Goal: Share content: Share content

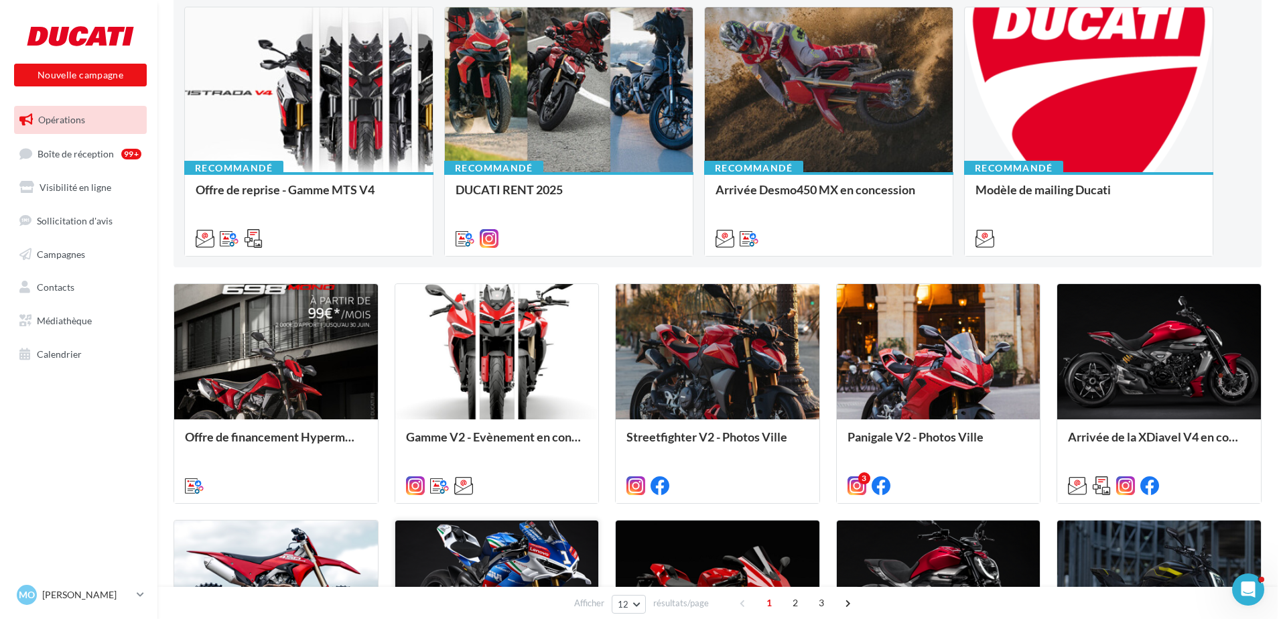
scroll to position [134, 0]
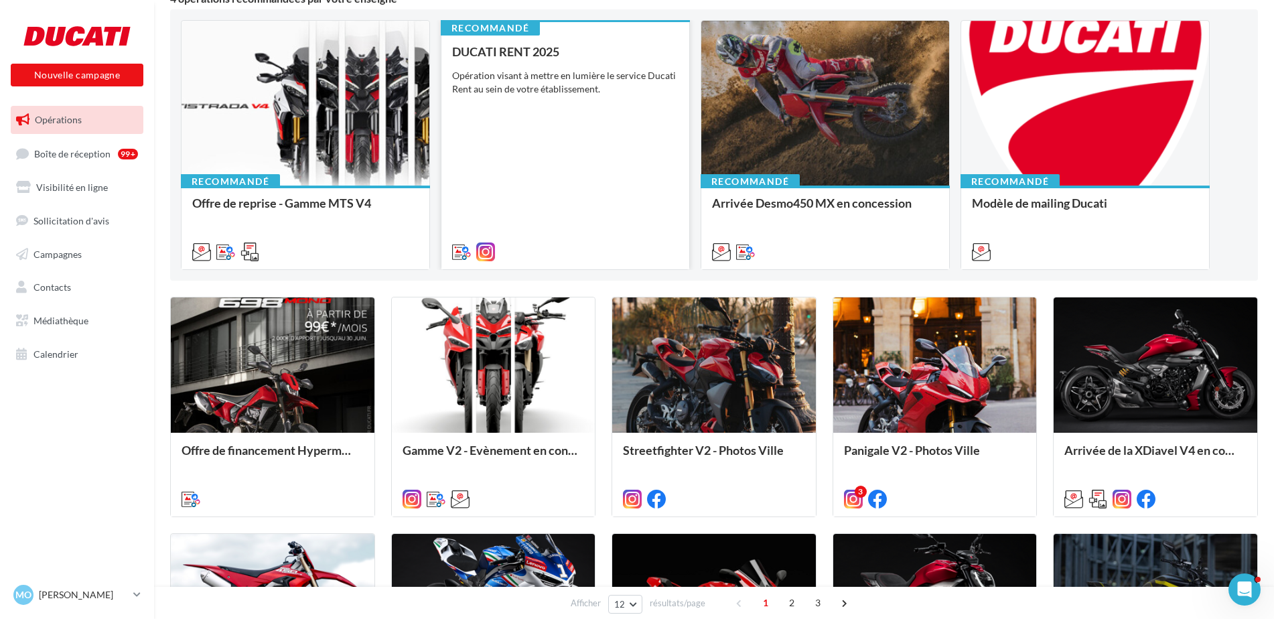
click at [549, 97] on div "DUCATI RENT 2025 Opération visant à mettre en lumière le service Ducati Rent au…" at bounding box center [565, 151] width 226 height 212
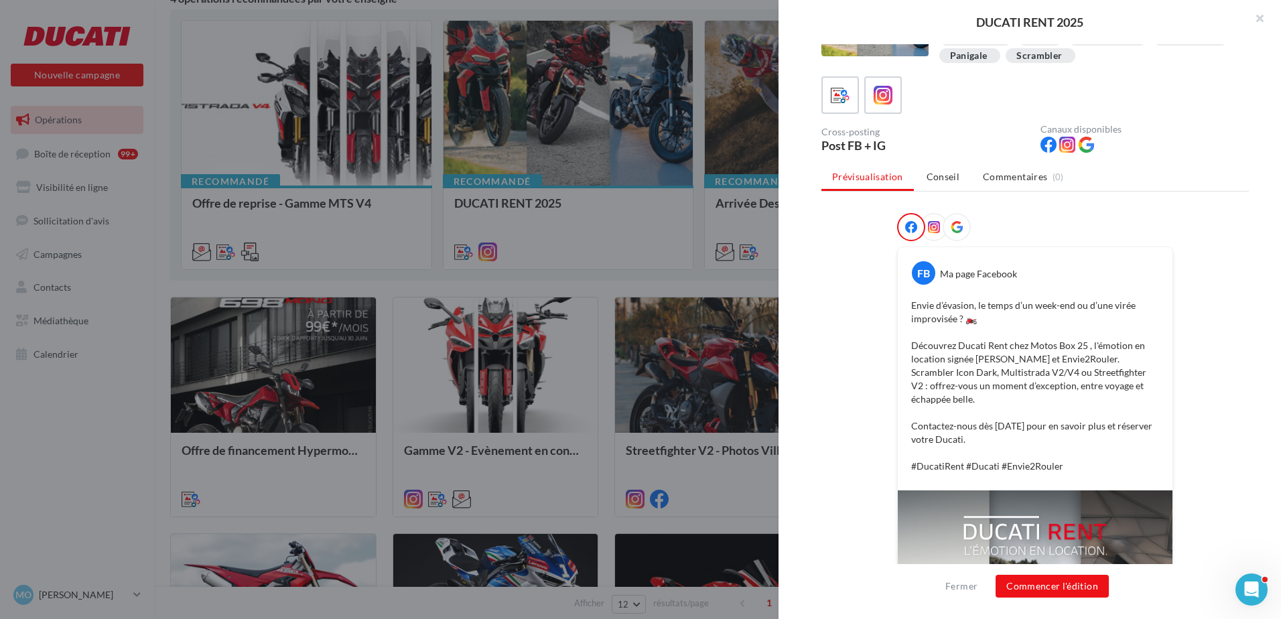
scroll to position [7, 0]
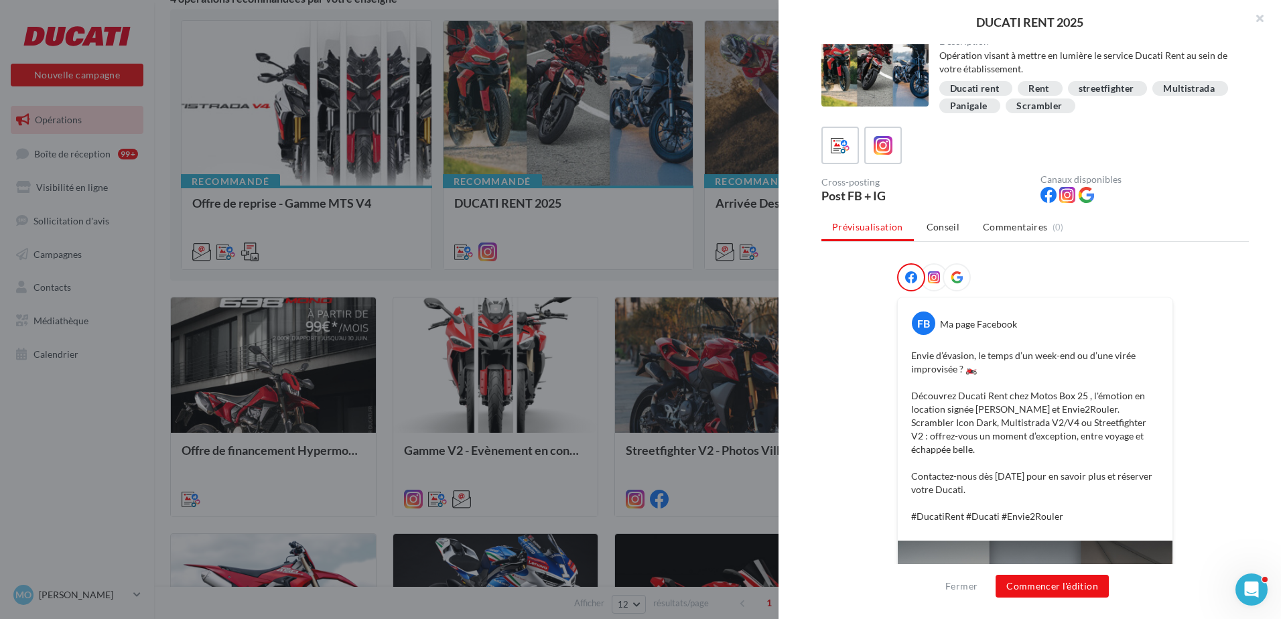
click at [928, 279] on icon at bounding box center [934, 277] width 12 height 12
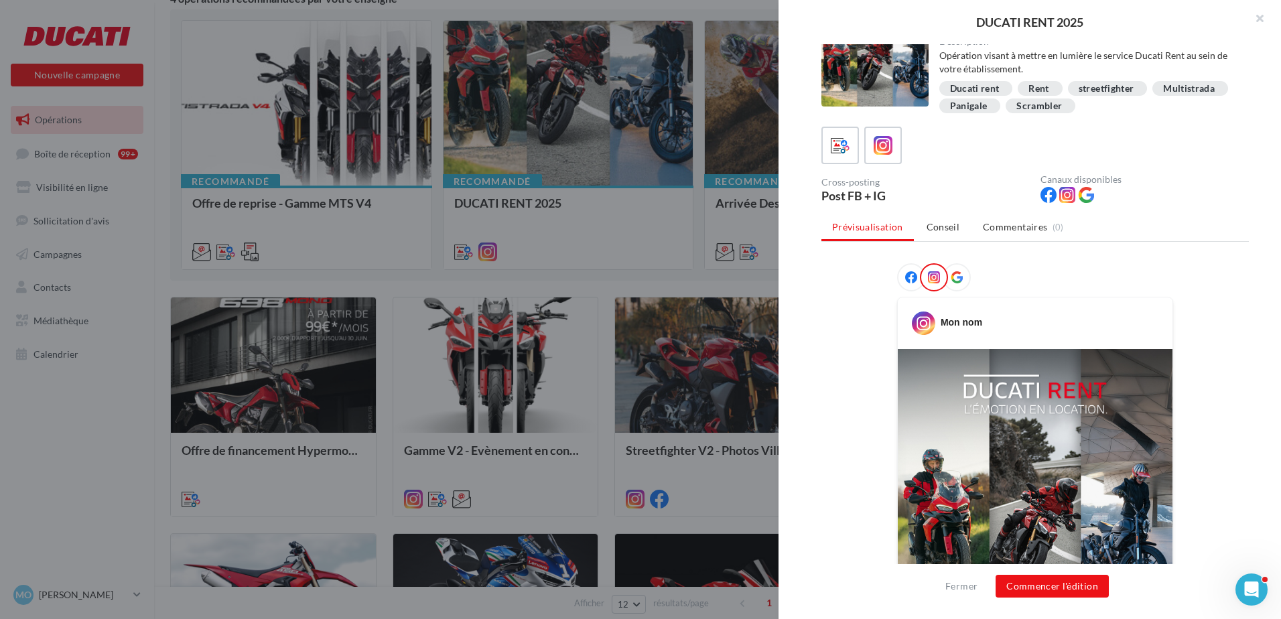
click at [958, 284] on span at bounding box center [957, 277] width 12 height 13
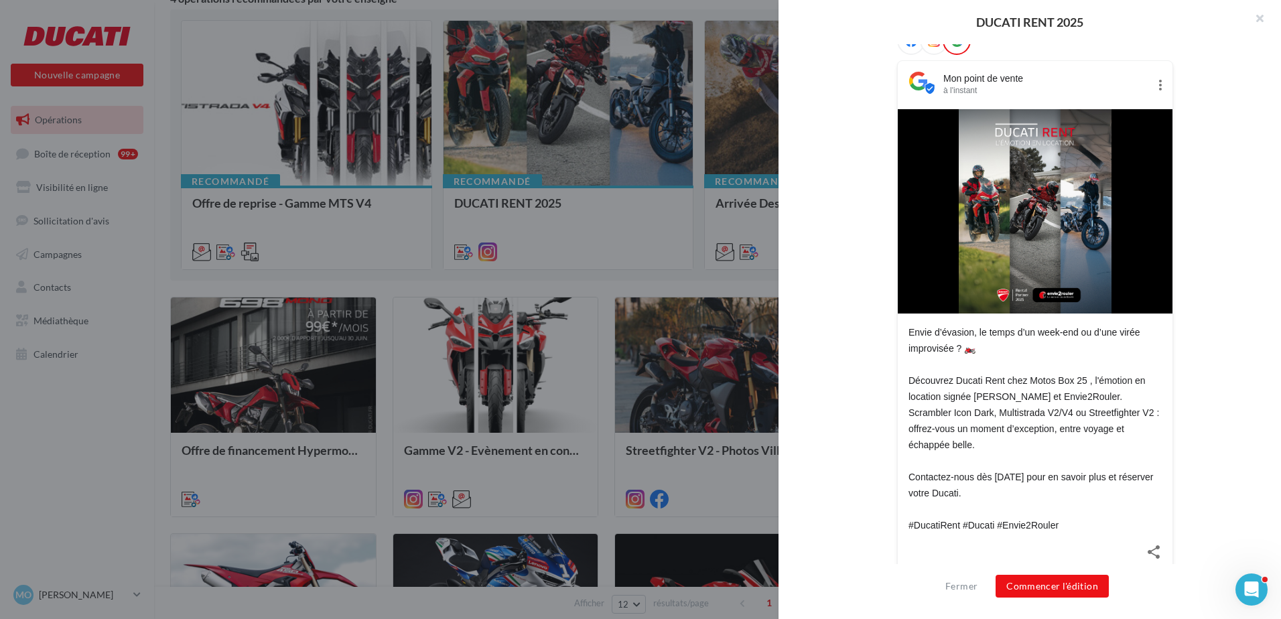
scroll to position [0, 0]
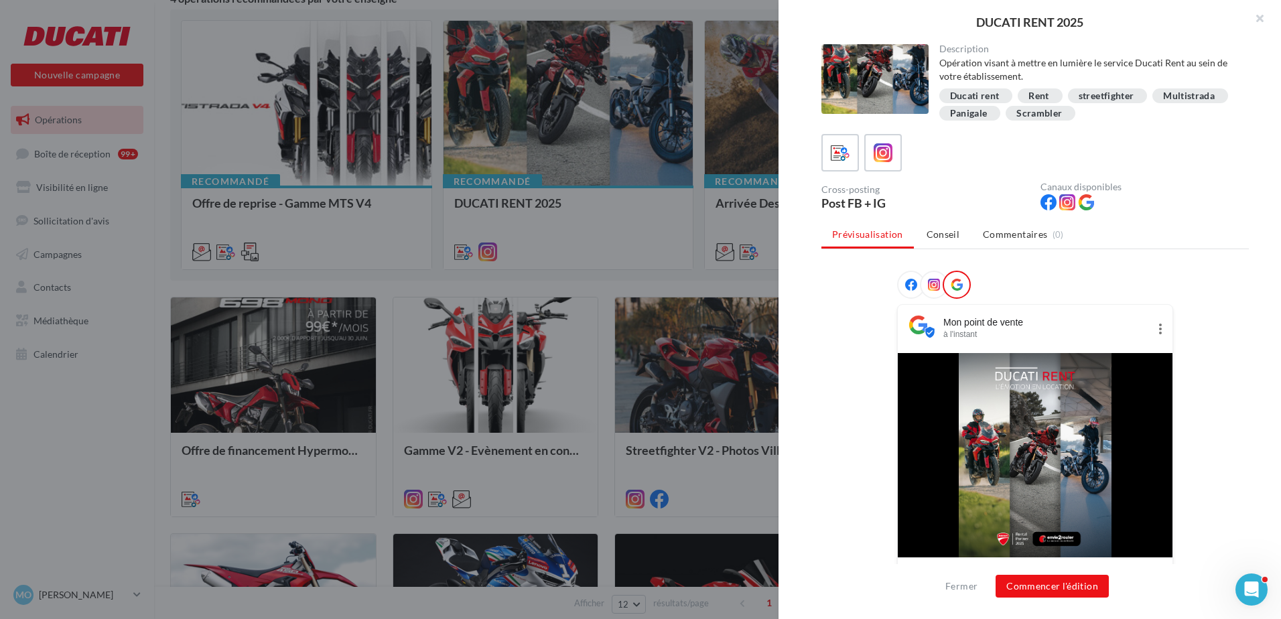
click at [937, 281] on div at bounding box center [934, 285] width 28 height 28
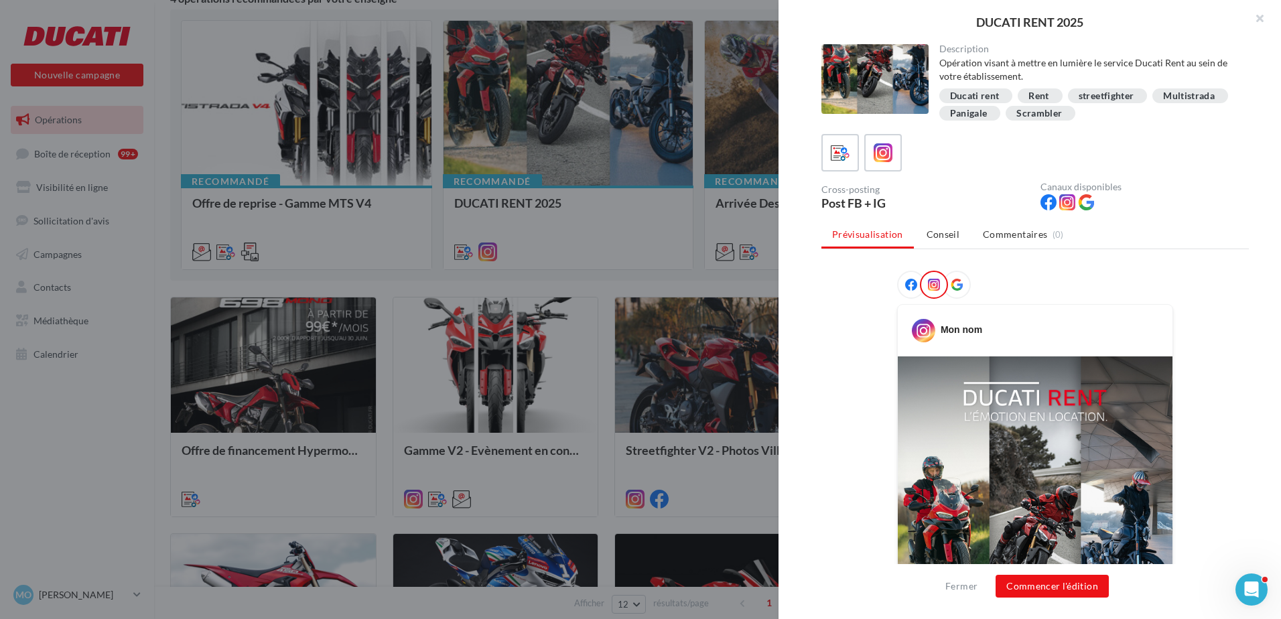
click at [953, 297] on div at bounding box center [957, 285] width 28 height 28
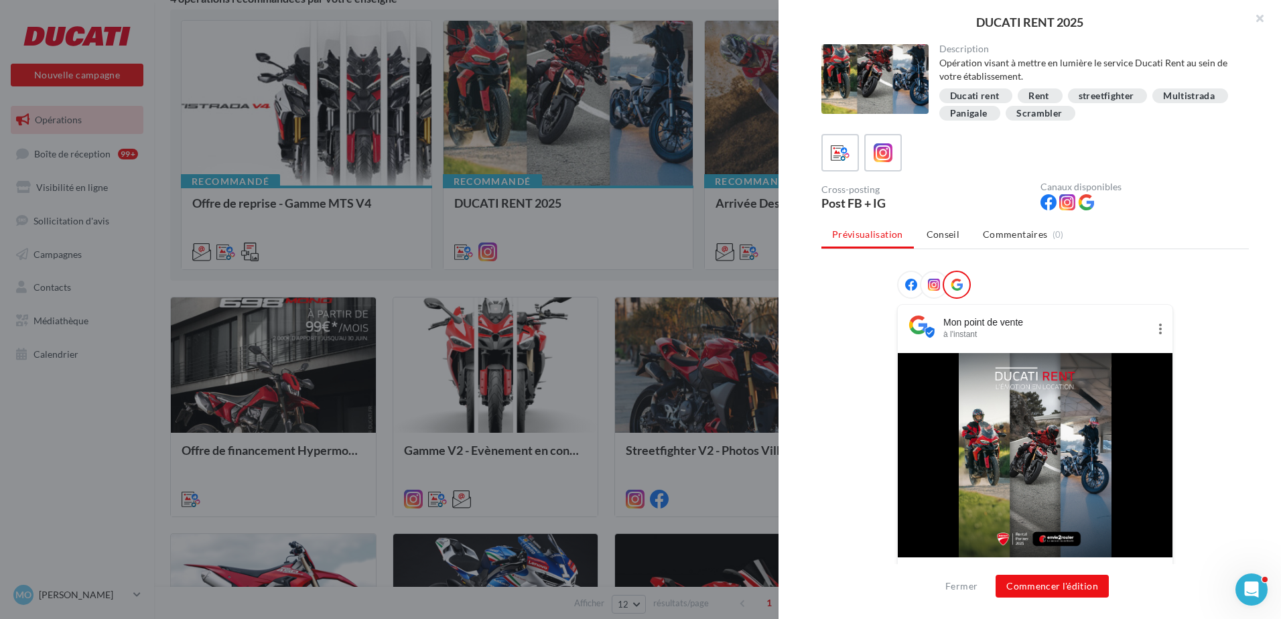
click at [929, 288] on icon at bounding box center [934, 285] width 12 height 12
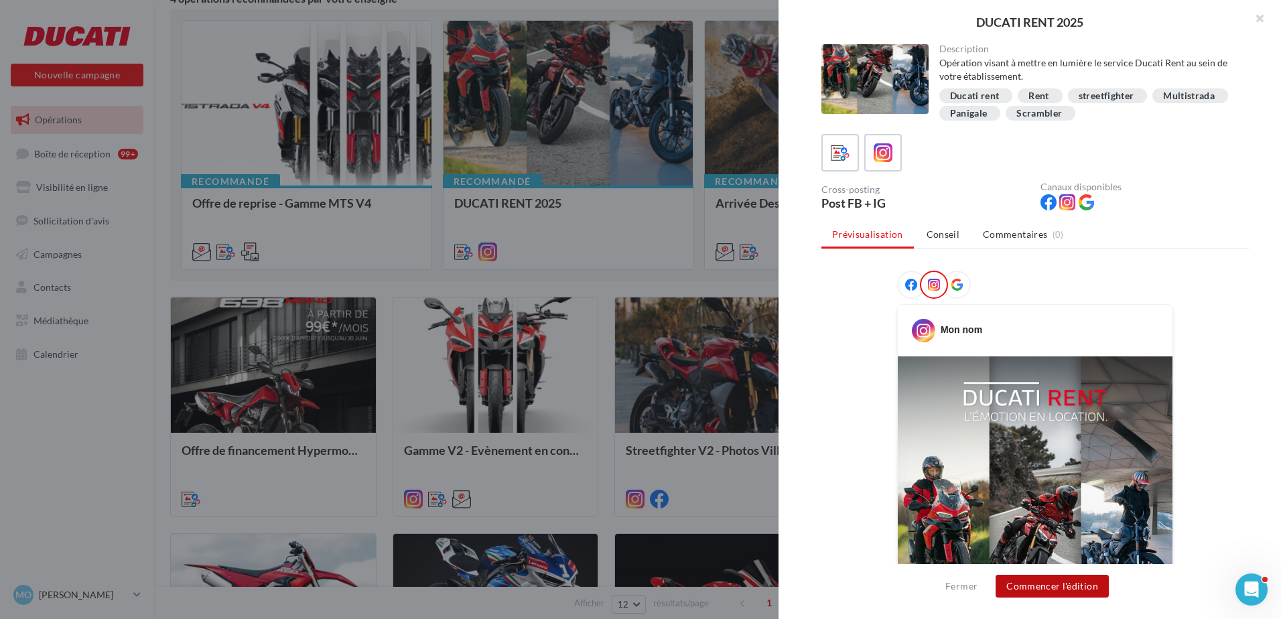
click at [1100, 596] on button "Commencer l'édition" at bounding box center [1052, 586] width 113 height 23
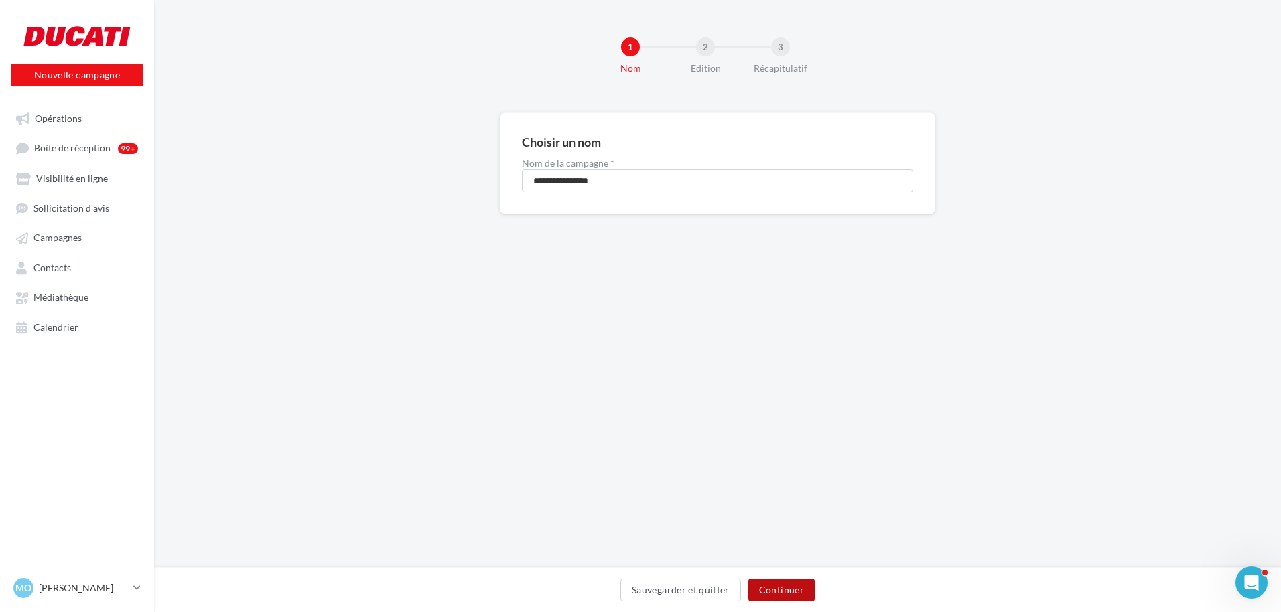
click at [796, 596] on button "Continuer" at bounding box center [781, 590] width 66 height 23
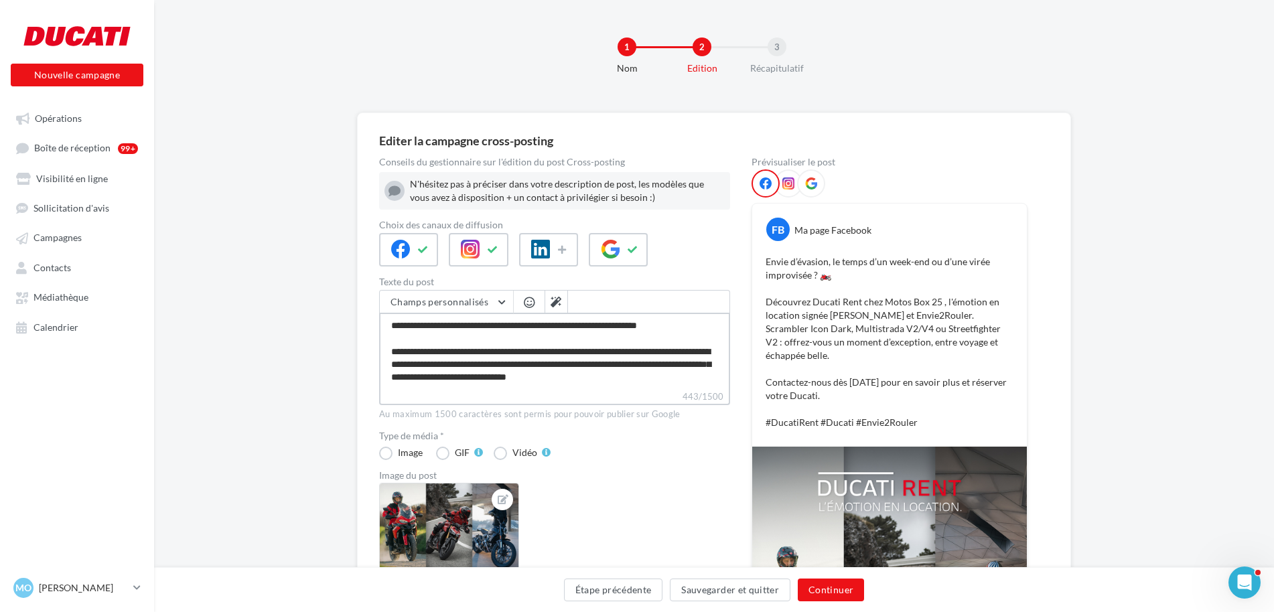
click at [444, 353] on textarea "**********" at bounding box center [554, 351] width 351 height 77
click at [107, 26] on div at bounding box center [76, 36] width 107 height 34
